Goal: Task Accomplishment & Management: Complete application form

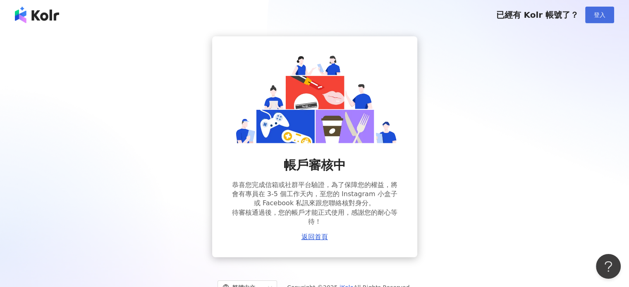
click at [595, 12] on span "登入" at bounding box center [600, 15] width 12 height 7
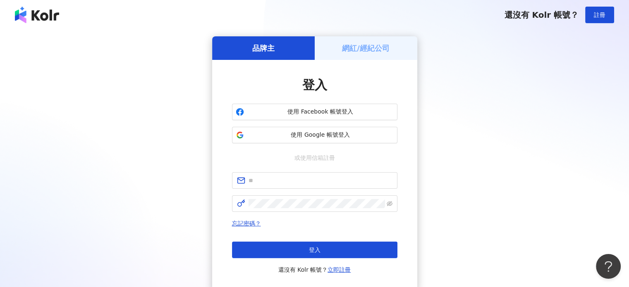
click at [374, 53] on h5 "網紅/經紀公司" at bounding box center [366, 48] width 48 height 10
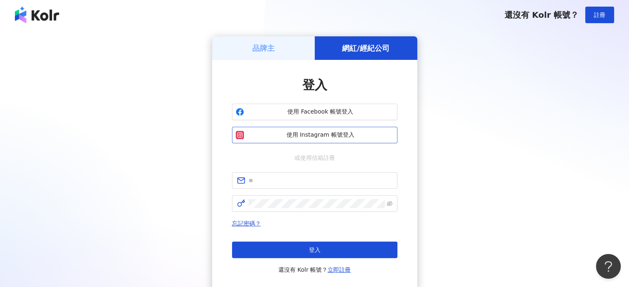
click at [373, 139] on span "使用 Instagram 帳號登入" at bounding box center [320, 135] width 146 height 8
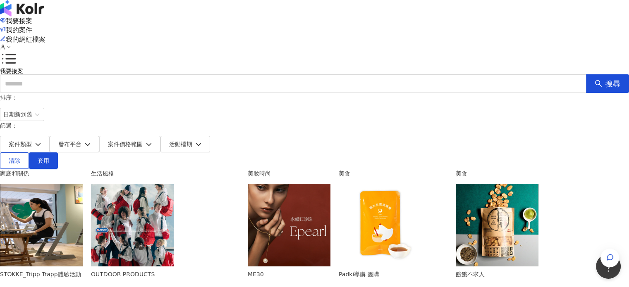
click at [45, 36] on span "我的網紅檔案" at bounding box center [26, 40] width 40 height 8
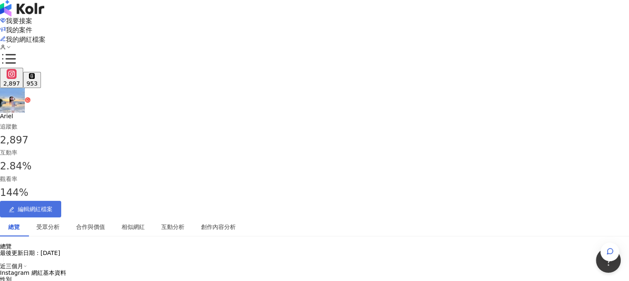
click at [53, 206] on span "編輯網紅檔案" at bounding box center [35, 209] width 35 height 7
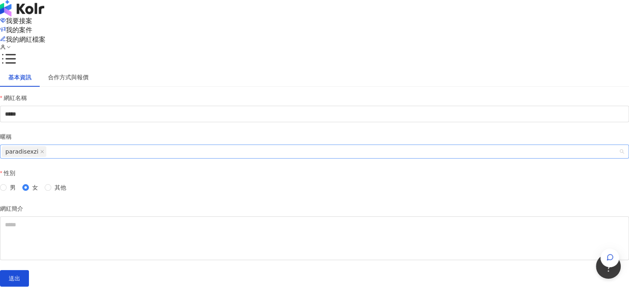
click at [46, 157] on span "paradisexzi" at bounding box center [24, 151] width 45 height 11
click at [44, 154] on icon "close" at bounding box center [42, 152] width 4 height 4
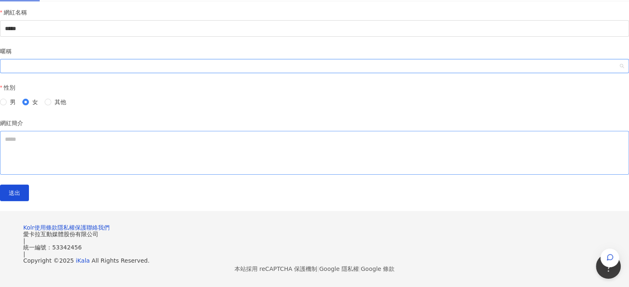
scroll to position [124, 0]
click at [170, 131] on textarea "網紅簡介" at bounding box center [314, 153] width 629 height 44
paste textarea "**"
type textarea "**********"
click at [29, 185] on button "送出" at bounding box center [14, 193] width 29 height 17
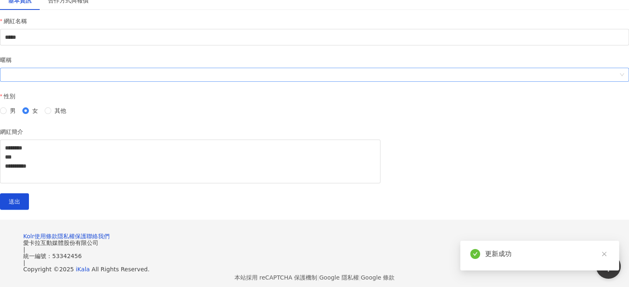
scroll to position [41, 0]
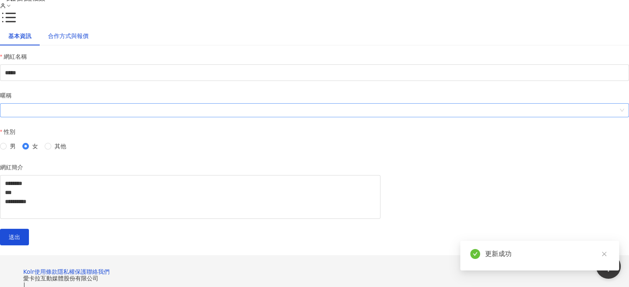
click at [88, 41] on div "合作方式與報價" at bounding box center [68, 35] width 41 height 9
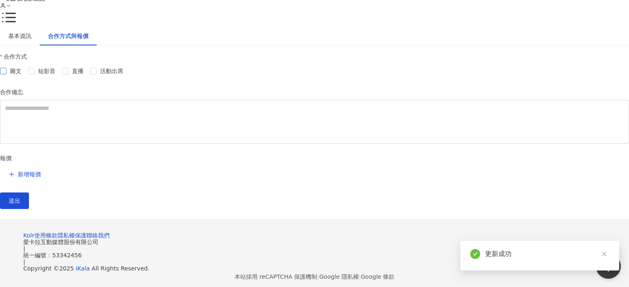
click at [25, 76] on span "圖文" at bounding box center [16, 71] width 18 height 9
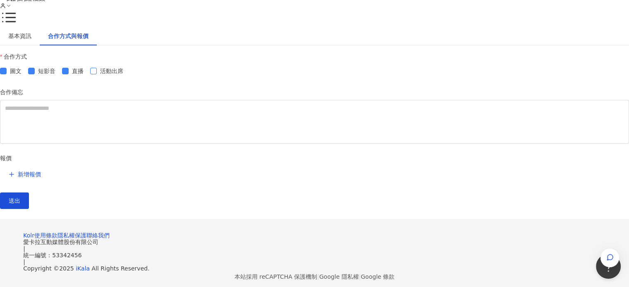
click at [127, 76] on span "活動出席" at bounding box center [112, 71] width 30 height 9
click at [41, 178] on span "新增報價" at bounding box center [29, 174] width 23 height 7
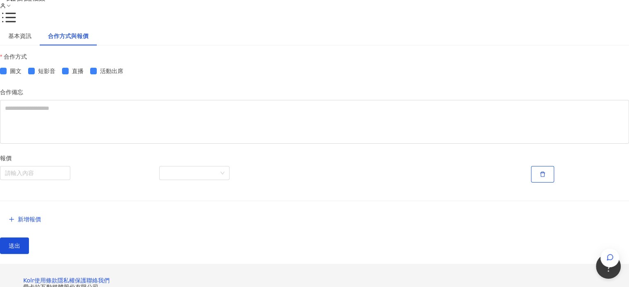
click at [65, 180] on input "search" at bounding box center [35, 173] width 60 height 13
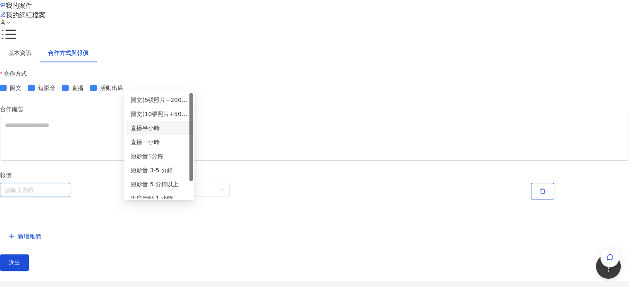
scroll to position [0, 0]
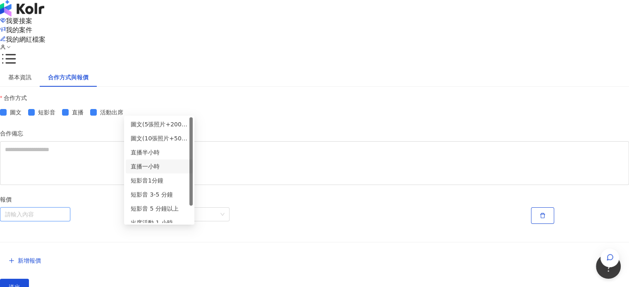
click at [167, 170] on div "直播一小時" at bounding box center [159, 166] width 57 height 9
type input "*****"
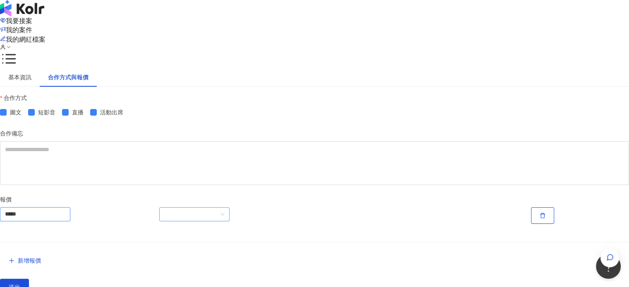
click at [225, 221] on span at bounding box center [194, 214] width 60 height 13
drag, startPoint x: 273, startPoint y: 193, endPoint x: 278, endPoint y: 193, distance: 4.5
click at [276, 193] on div "單一報價" at bounding box center [256, 188] width 67 height 14
click at [344, 224] on input "number" at bounding box center [339, 216] width 41 height 17
click at [381, 224] on div "****" at bounding box center [421, 216] width 213 height 17
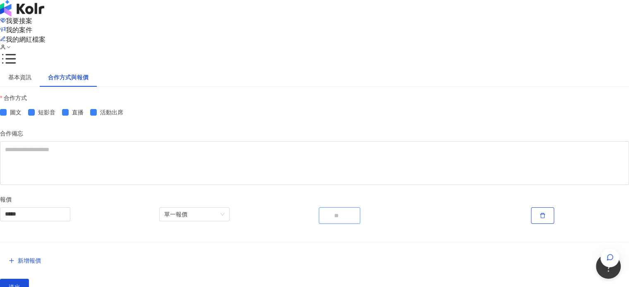
click at [334, 224] on input "****" at bounding box center [339, 216] width 41 height 17
type input "****"
click at [421, 224] on div "****" at bounding box center [421, 216] width 213 height 17
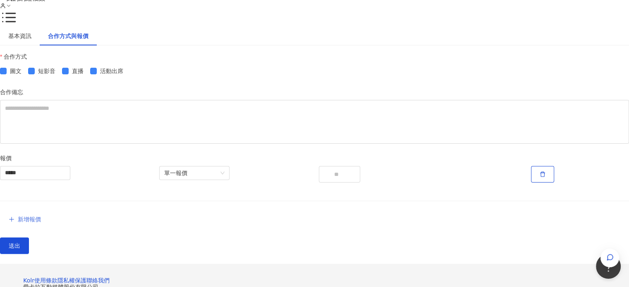
click at [41, 223] on span "新增報價" at bounding box center [29, 219] width 23 height 7
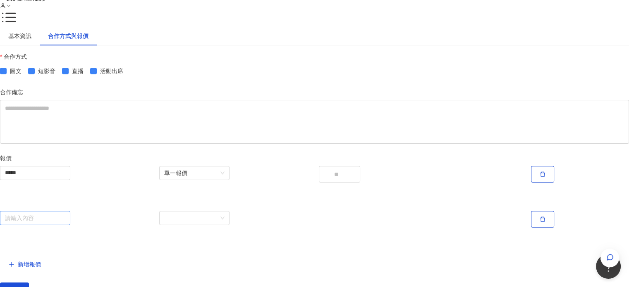
click at [65, 225] on input "search" at bounding box center [35, 218] width 60 height 13
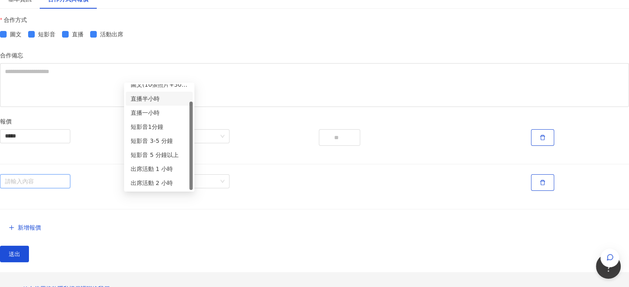
scroll to position [83, 0]
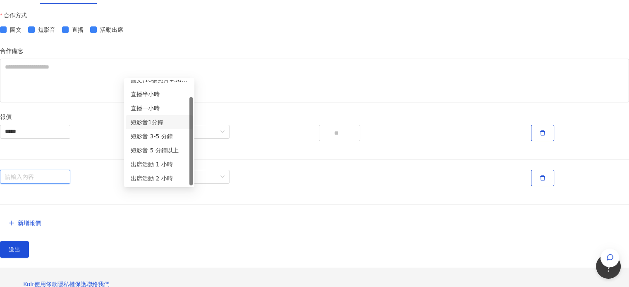
click at [160, 120] on div "短影音1分鐘" at bounding box center [159, 122] width 57 height 9
type input "******"
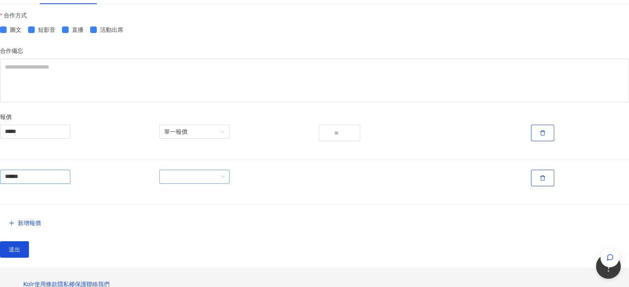
click at [225, 184] on span at bounding box center [194, 176] width 60 height 13
click at [271, 225] on div "區間報價" at bounding box center [256, 227] width 57 height 9
click at [348, 186] on input "number" at bounding box center [339, 178] width 41 height 17
type input "****"
click at [372, 186] on input "number" at bounding box center [392, 178] width 41 height 17
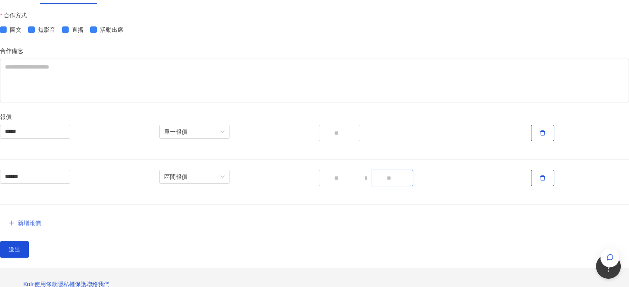
type input "****"
click at [41, 227] on span "新增報價" at bounding box center [29, 223] width 23 height 7
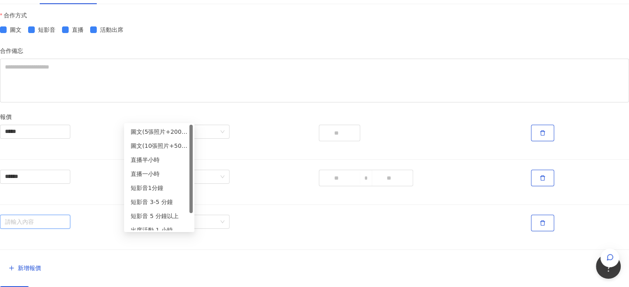
click at [65, 229] on input "search" at bounding box center [35, 221] width 60 height 13
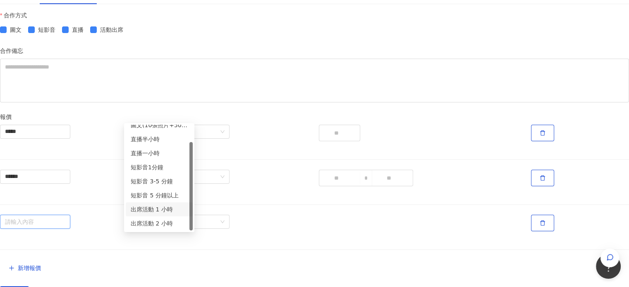
scroll to position [124, 0]
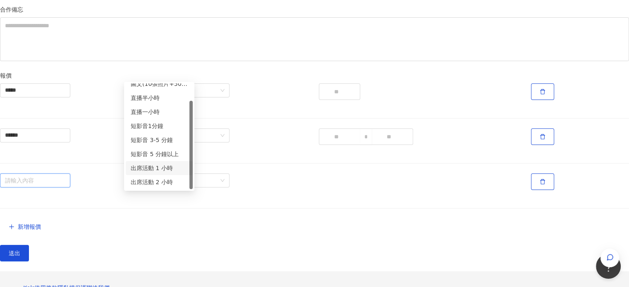
click at [170, 168] on div "出席活動 1 小時" at bounding box center [159, 168] width 57 height 9
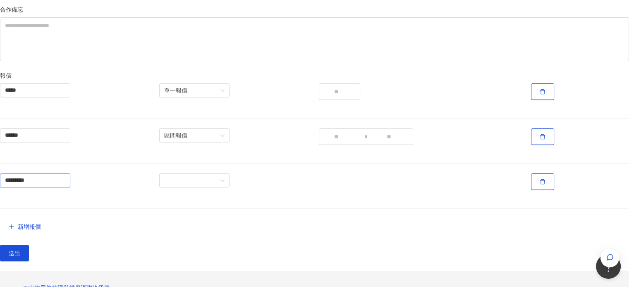
click at [65, 187] on input "*********" at bounding box center [35, 180] width 60 height 13
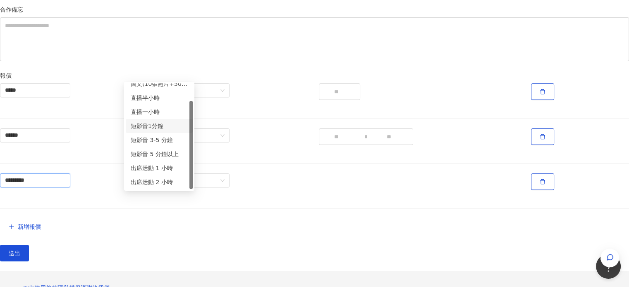
scroll to position [0, 0]
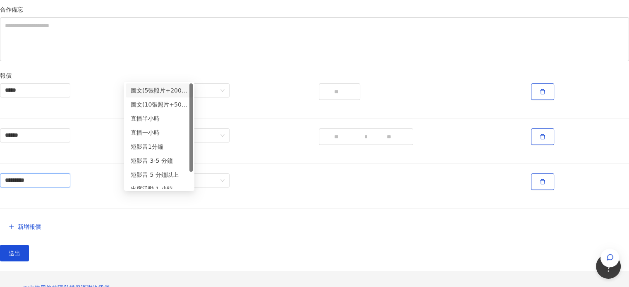
click at [184, 96] on div "圖文(5張照片+200字)" at bounding box center [159, 91] width 67 height 14
type input "**********"
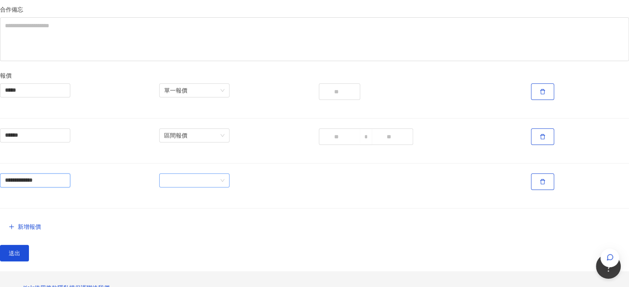
click at [225, 187] on span at bounding box center [194, 180] width 60 height 13
click at [241, 229] on div "區間報價" at bounding box center [256, 231] width 57 height 9
click at [334, 190] on input "number" at bounding box center [339, 182] width 41 height 17
type input "****"
click at [390, 190] on input "number" at bounding box center [392, 182] width 41 height 17
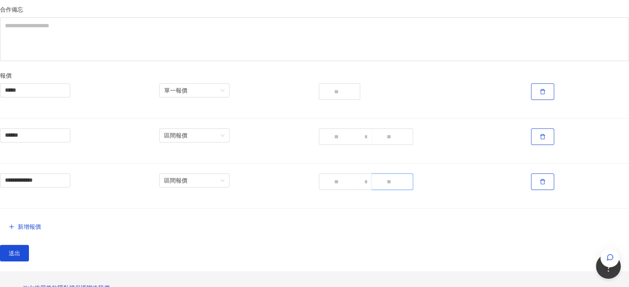
type input "****"
click at [511, 182] on div "**********" at bounding box center [314, 108] width 629 height 328
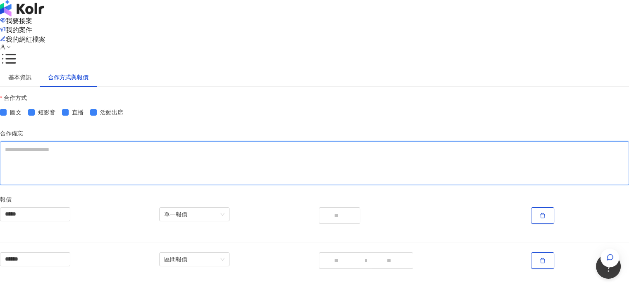
click at [239, 172] on textarea "合作備忘" at bounding box center [314, 163] width 629 height 44
type textarea "*"
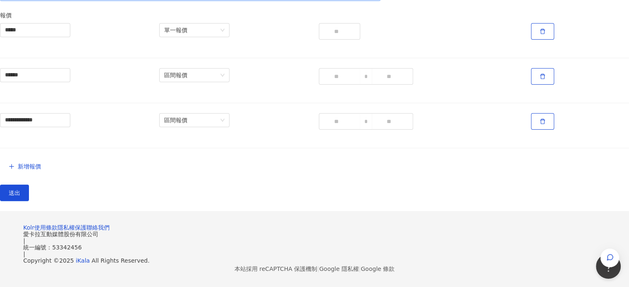
scroll to position [277, 0]
type textarea "******"
click at [29, 185] on button "送出" at bounding box center [14, 193] width 29 height 17
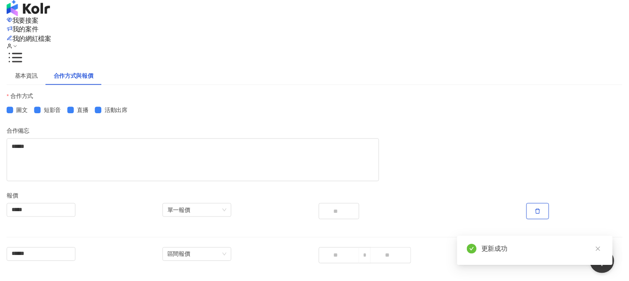
scroll to position [0, 0]
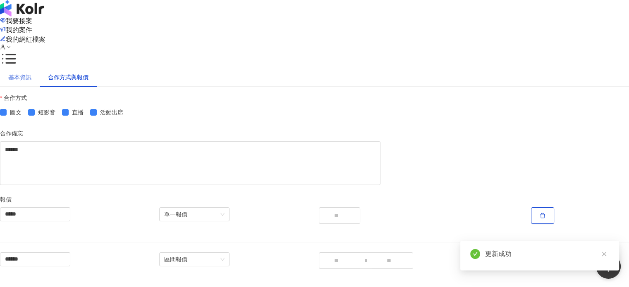
click at [40, 87] on div "基本資訊" at bounding box center [20, 77] width 40 height 19
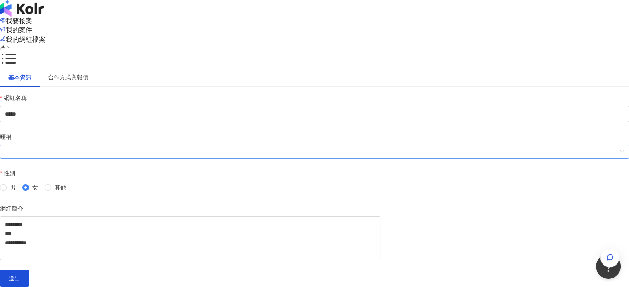
click at [45, 36] on span "我的網紅檔案" at bounding box center [26, 40] width 40 height 8
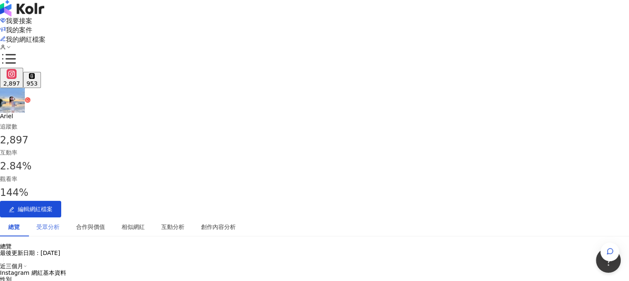
click at [68, 217] on div "受眾分析" at bounding box center [48, 226] width 40 height 19
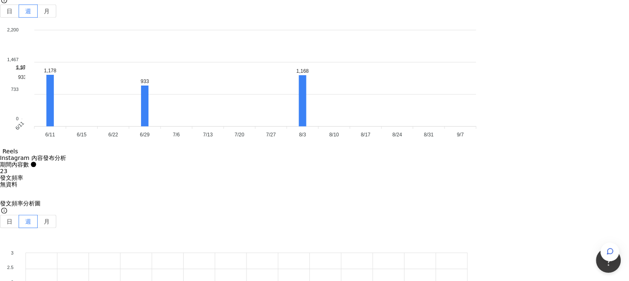
scroll to position [2569, 0]
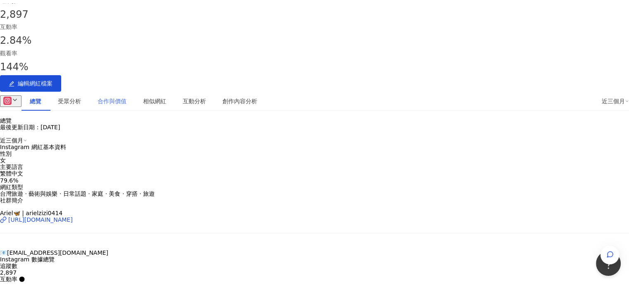
scroll to position [0, 0]
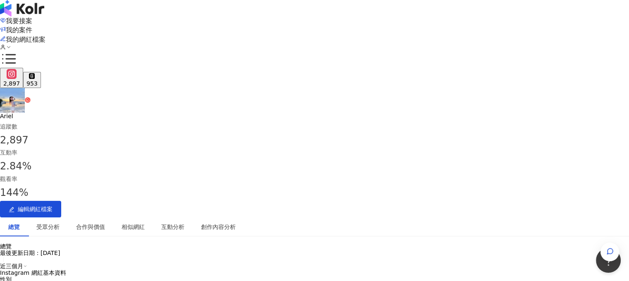
click at [32, 19] on span "我要接案" at bounding box center [19, 21] width 26 height 8
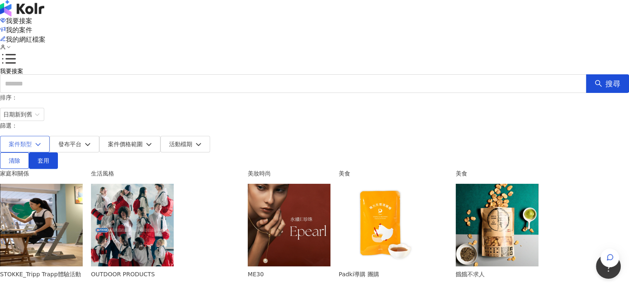
click at [50, 136] on button "案件類型" at bounding box center [25, 144] width 50 height 17
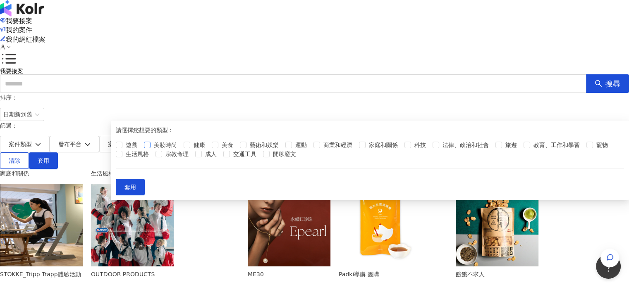
click at [164, 150] on label "美妝時尚" at bounding box center [162, 145] width 36 height 9
click at [237, 150] on span "美食" at bounding box center [227, 145] width 18 height 9
click at [282, 150] on span "藝術和娛樂" at bounding box center [264, 145] width 36 height 9
click at [593, 150] on span "寵物" at bounding box center [602, 145] width 18 height 9
click at [152, 159] on label "生活風格" at bounding box center [134, 154] width 36 height 9
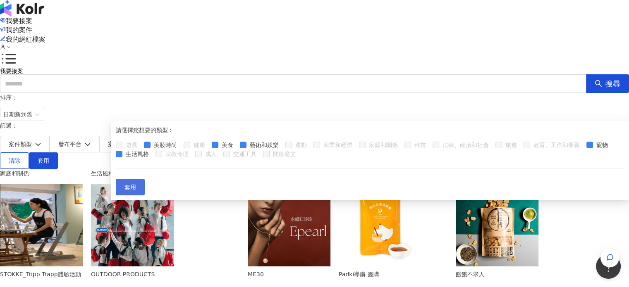
click at [145, 196] on button "套用" at bounding box center [130, 187] width 29 height 17
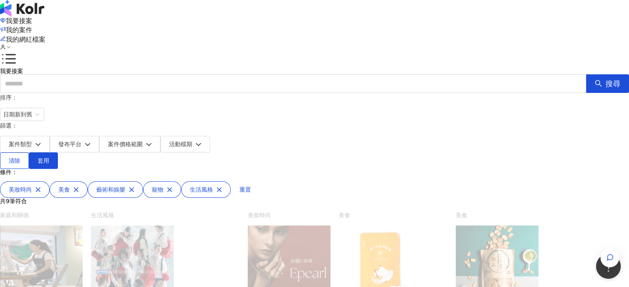
click at [213, 117] on div "排序： 日期新到舊 篩選： 案件類型 發布平台 案件價格範圍 活動檔期 清除 套用" at bounding box center [314, 131] width 629 height 76
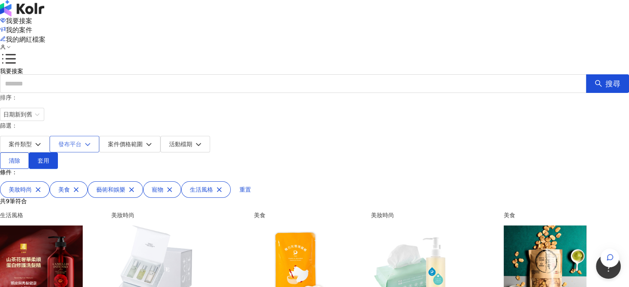
click at [99, 136] on button "發布平台" at bounding box center [75, 144] width 50 height 17
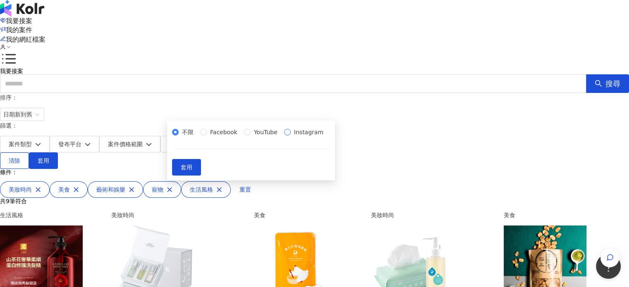
click at [291, 137] on span "Instagram" at bounding box center [309, 132] width 36 height 9
click at [192, 171] on span "套用" at bounding box center [187, 167] width 12 height 7
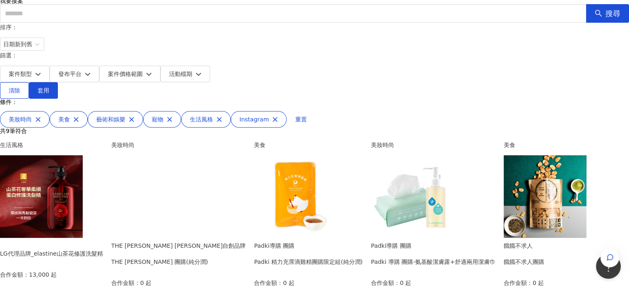
scroll to position [124, 0]
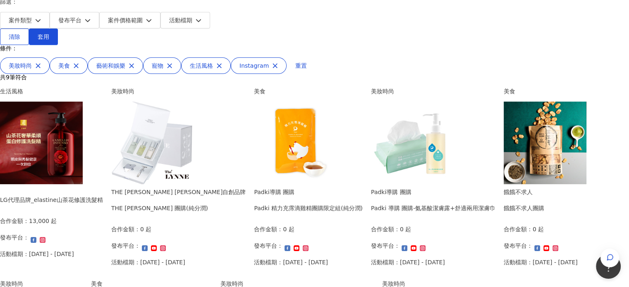
drag, startPoint x: 172, startPoint y: 136, endPoint x: 133, endPoint y: 130, distance: 39.6
click at [83, 130] on img at bounding box center [41, 143] width 83 height 83
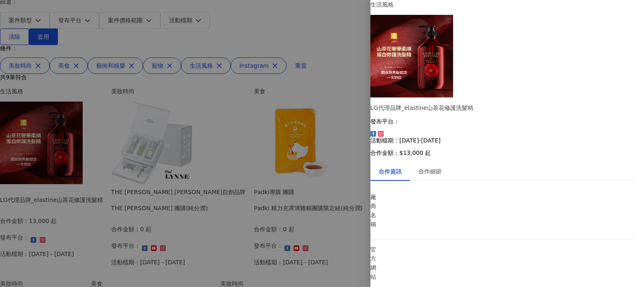
click at [43, 136] on div at bounding box center [317, 143] width 635 height 287
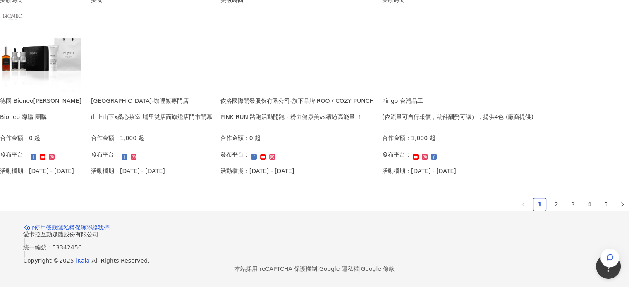
scroll to position [647, 0]
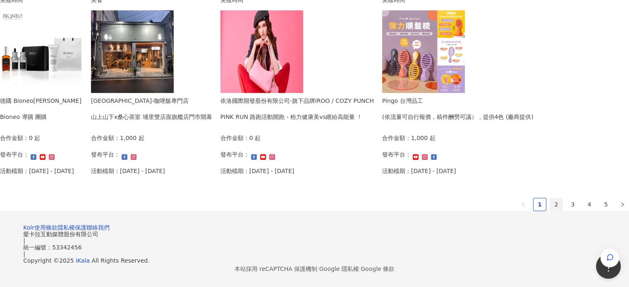
click at [550, 198] on link "2" at bounding box center [556, 204] width 12 height 12
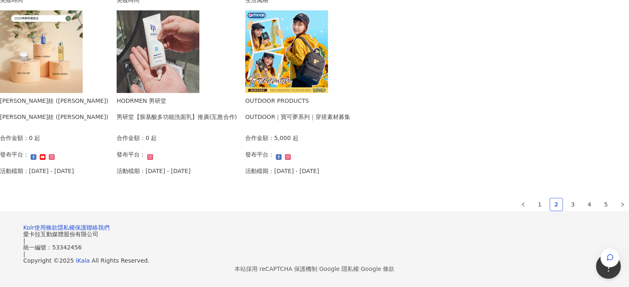
click at [550, 198] on link "2" at bounding box center [556, 204] width 12 height 12
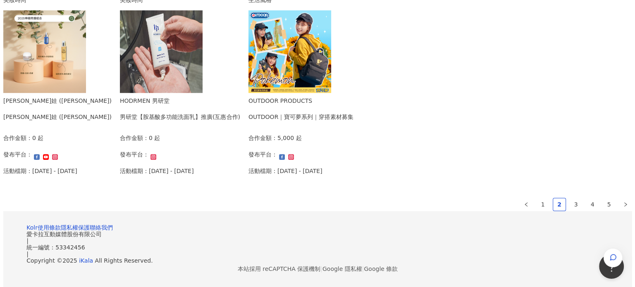
scroll to position [523, 0]
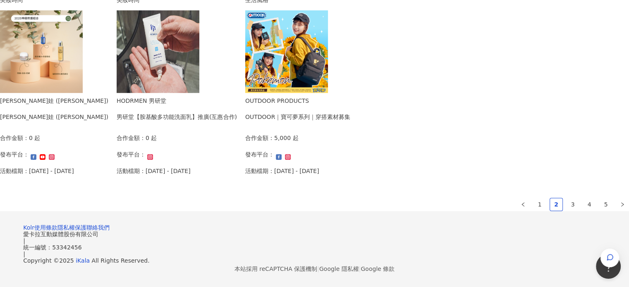
click at [328, 93] on img at bounding box center [286, 51] width 83 height 83
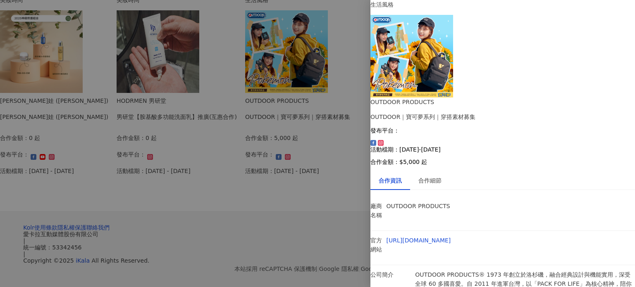
scroll to position [12, 0]
click at [43, 184] on div at bounding box center [317, 143] width 635 height 287
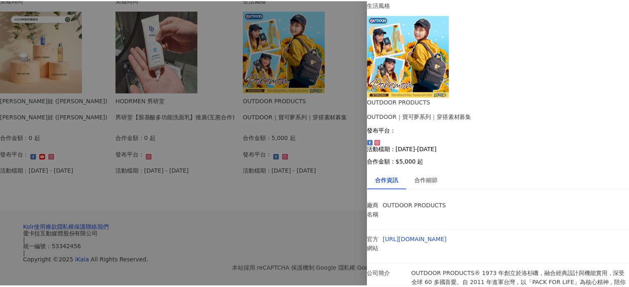
scroll to position [0, 0]
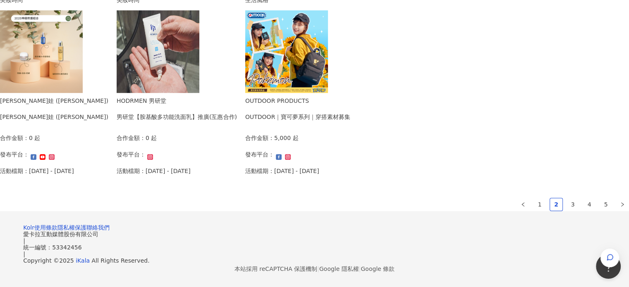
click at [495, 211] on ul "1 2 3 4 5" at bounding box center [314, 204] width 629 height 13
click at [493, 211] on ul "1 2 3 4 5" at bounding box center [314, 204] width 629 height 13
click at [566, 211] on link "3" at bounding box center [572, 204] width 12 height 12
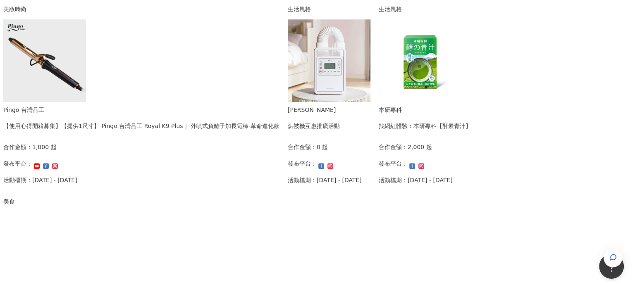
scroll to position [316, 0]
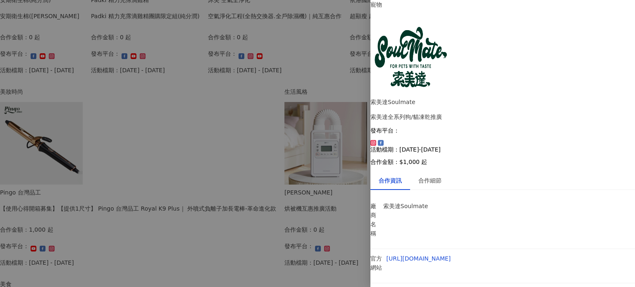
scroll to position [0, 0]
click at [435, 171] on div "合作細節" at bounding box center [430, 180] width 40 height 19
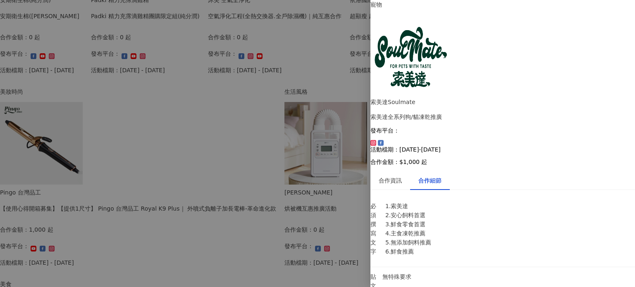
scroll to position [382, 0]
click at [76, 184] on div at bounding box center [317, 143] width 635 height 287
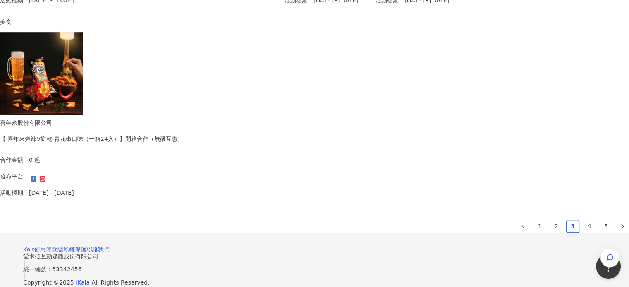
scroll to position [647, 0]
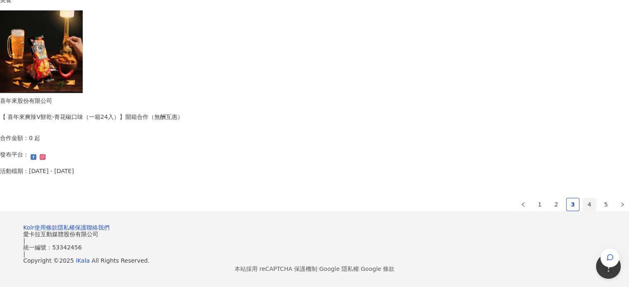
click at [583, 198] on link "4" at bounding box center [589, 204] width 12 height 12
